Goal: Find specific page/section: Find specific page/section

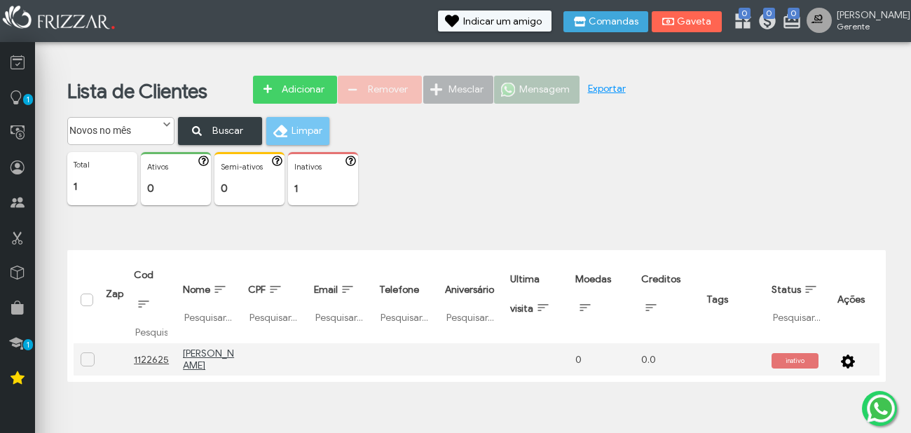
click at [314, 187] on p "1" at bounding box center [322, 188] width 57 height 13
click at [292, 191] on div "ui-button Inativos 1" at bounding box center [323, 178] width 70 height 53
click at [298, 186] on p "1" at bounding box center [322, 188] width 57 height 13
click at [463, 95] on div "Mesclar" at bounding box center [458, 96] width 71 height 41
click at [533, 94] on div "Mensagem" at bounding box center [537, 96] width 86 height 41
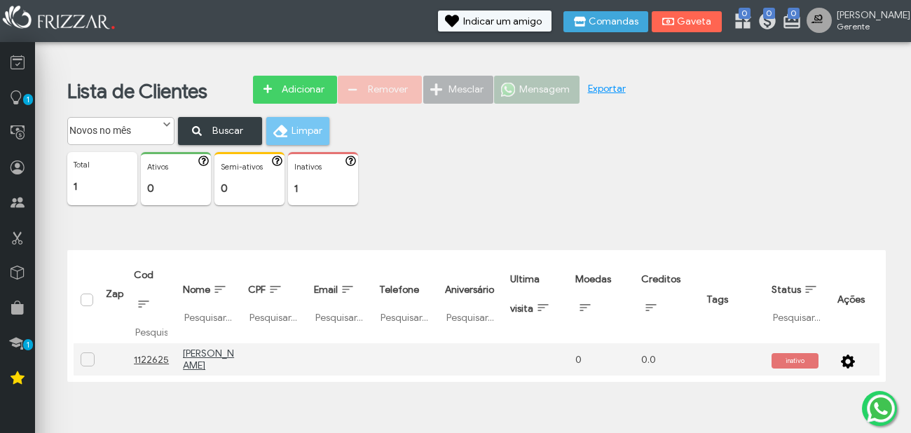
click at [324, 163] on p "Inativos" at bounding box center [322, 167] width 57 height 10
click at [233, 184] on p "0" at bounding box center [249, 188] width 57 height 13
click at [156, 181] on div "ui-button Ativos 0" at bounding box center [176, 178] width 70 height 53
click at [43, 186] on div "Lista de Clientes Adicionar Remover Mesclar Mensagem Exportar 1 0" at bounding box center [476, 196] width 869 height 393
click at [86, 182] on p "1" at bounding box center [102, 186] width 57 height 13
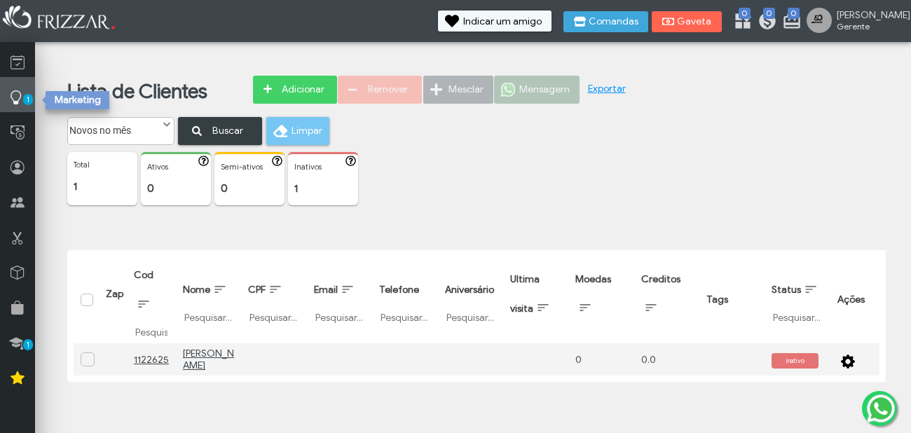
click at [21, 97] on icon at bounding box center [16, 98] width 14 height 18
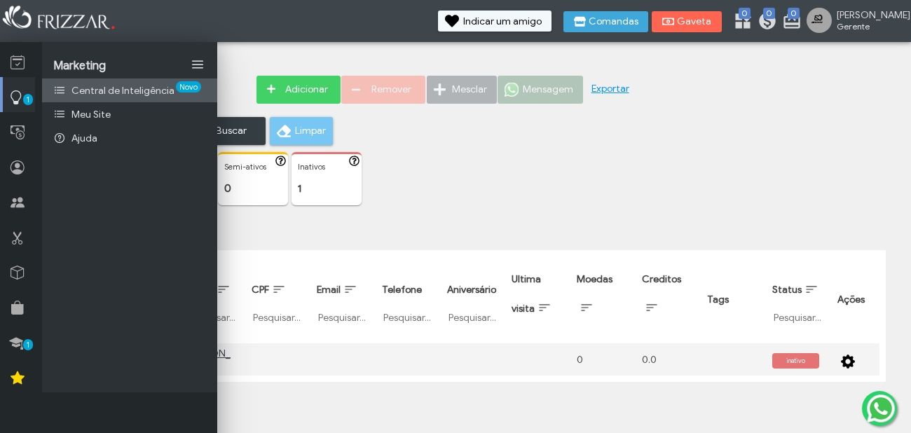
click at [78, 88] on span "Central de Inteligência" at bounding box center [122, 91] width 103 height 12
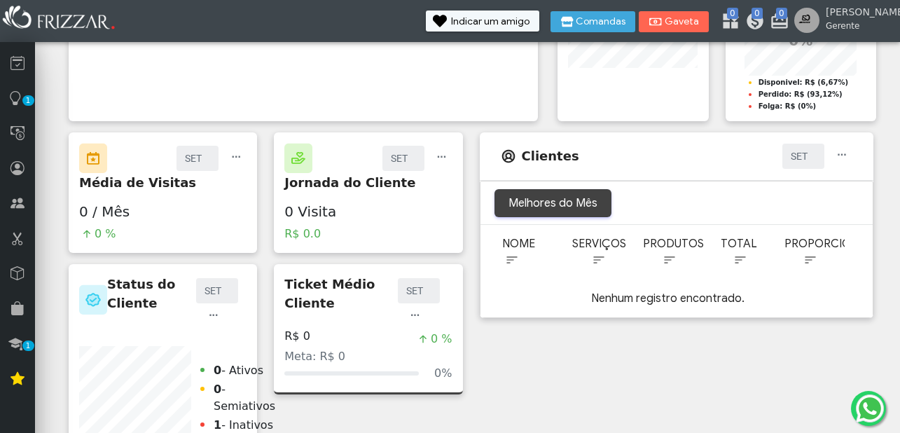
scroll to position [755, 0]
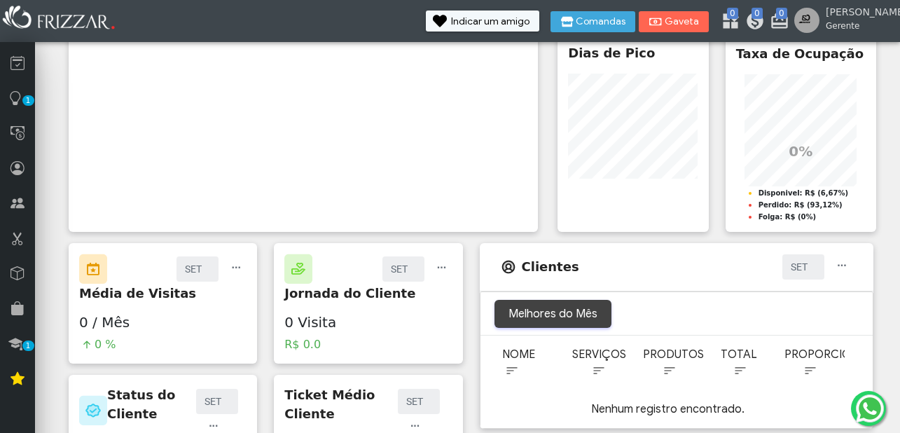
click at [533, 175] on span "Sobre essa métrica" at bounding box center [567, 177] width 99 height 11
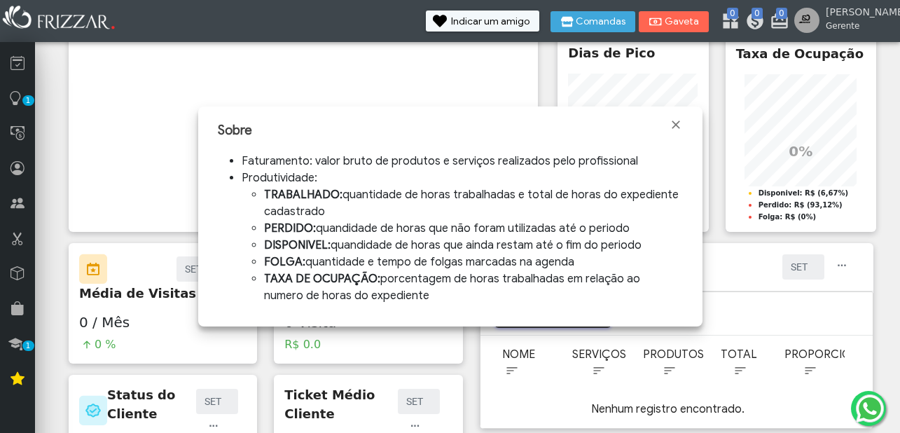
click at [679, 126] on span "Fechar" at bounding box center [676, 125] width 14 height 14
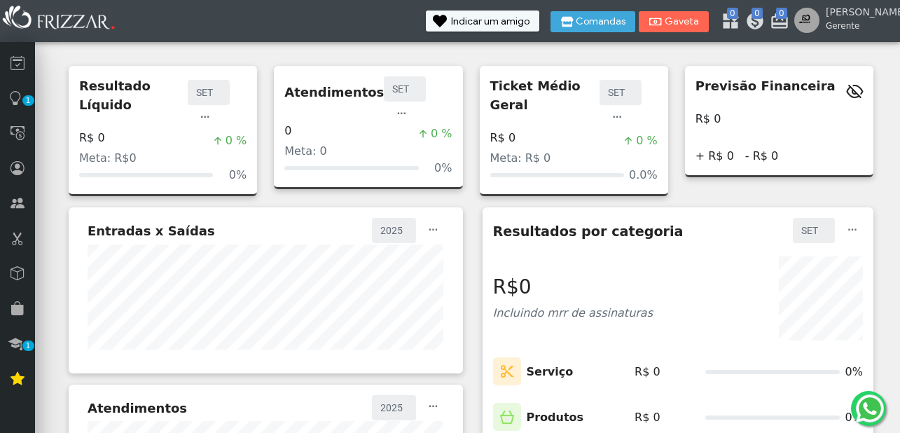
scroll to position [0, 0]
click at [15, 166] on icon at bounding box center [18, 168] width 14 height 17
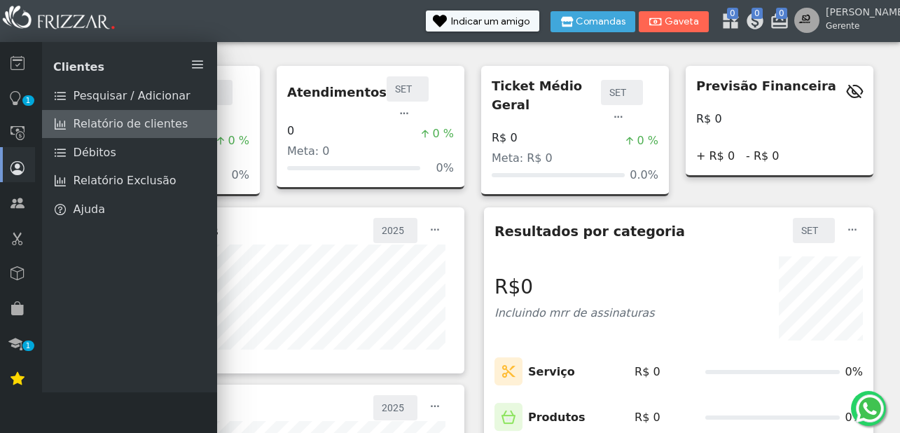
click at [99, 125] on span "Relatório de clientes" at bounding box center [131, 124] width 115 height 17
